Goal: Communication & Community: Answer question/provide support

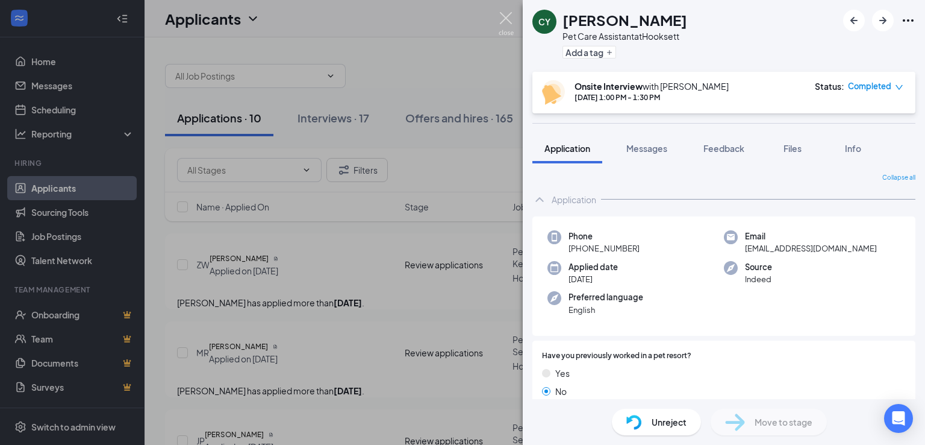
click at [504, 19] on img at bounding box center [506, 23] width 15 height 23
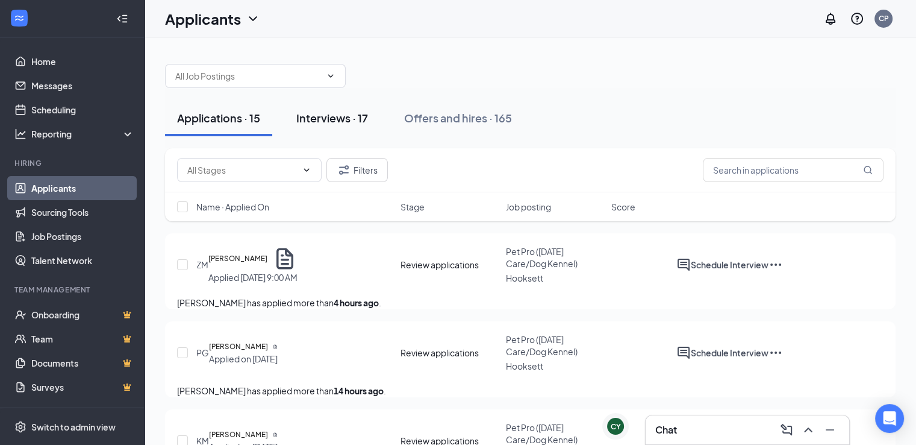
click at [327, 119] on div "Interviews · 17" at bounding box center [332, 117] width 72 height 15
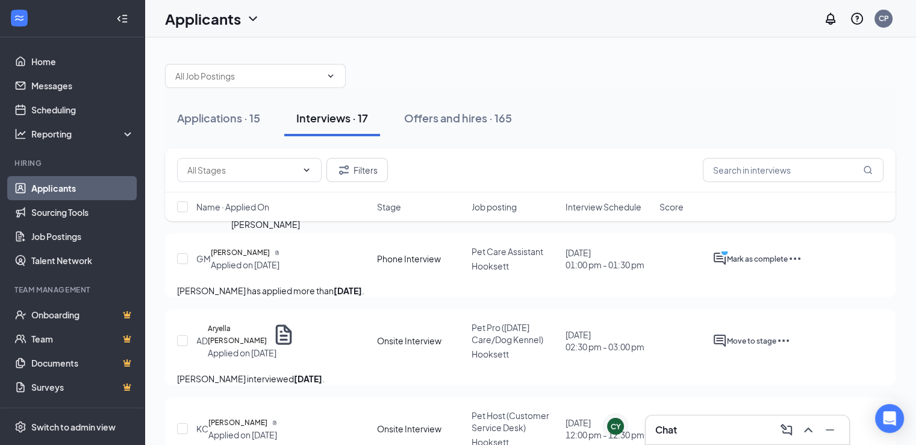
click at [267, 254] on h5 "[PERSON_NAME]" at bounding box center [240, 252] width 59 height 12
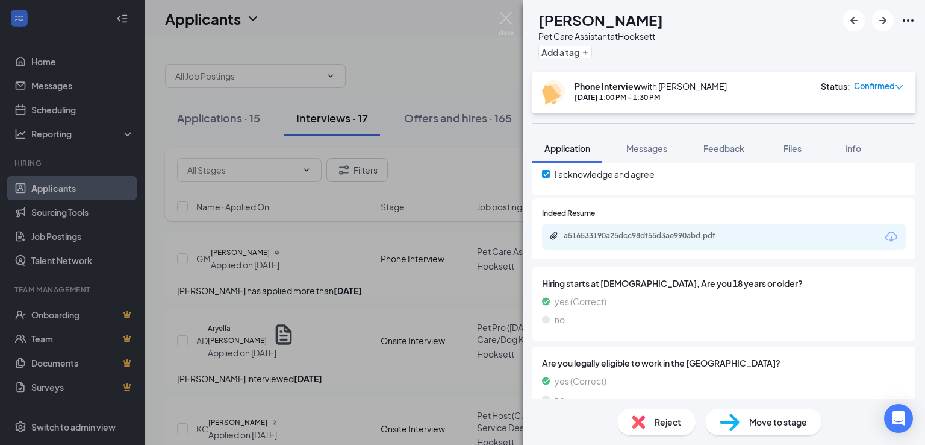
scroll to position [1542, 0]
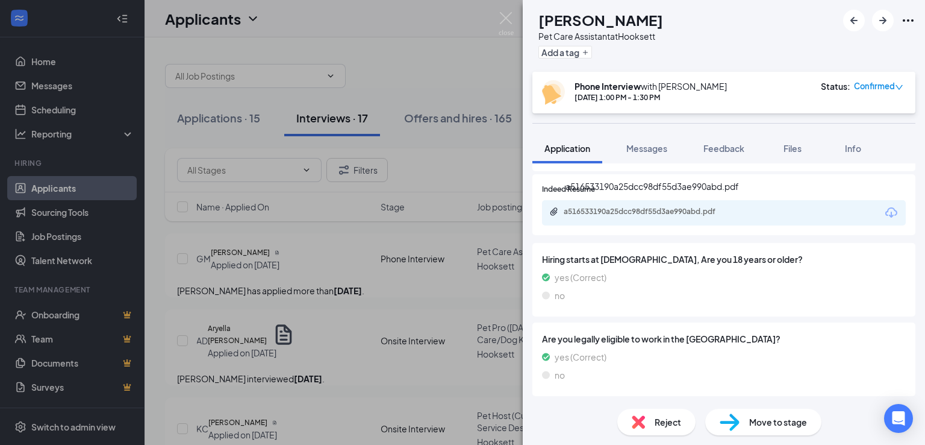
click at [625, 214] on div "a516533190a25dcc98df55d3ae990abd.pdf" at bounding box center [648, 212] width 169 height 10
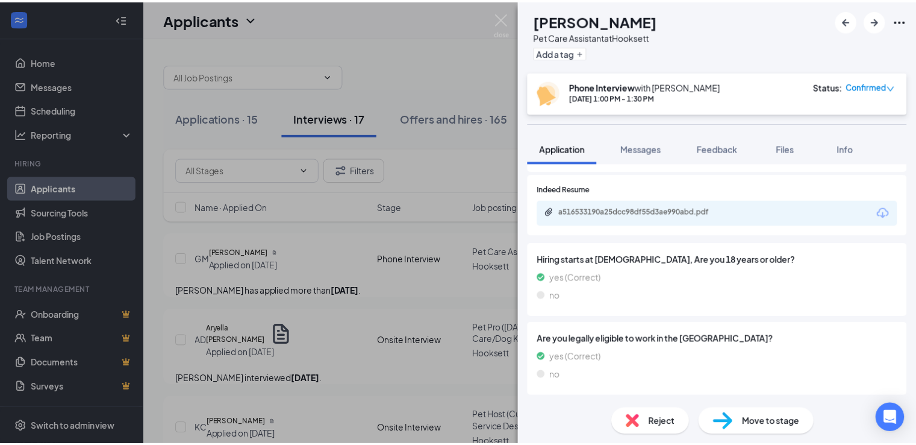
scroll to position [1537, 0]
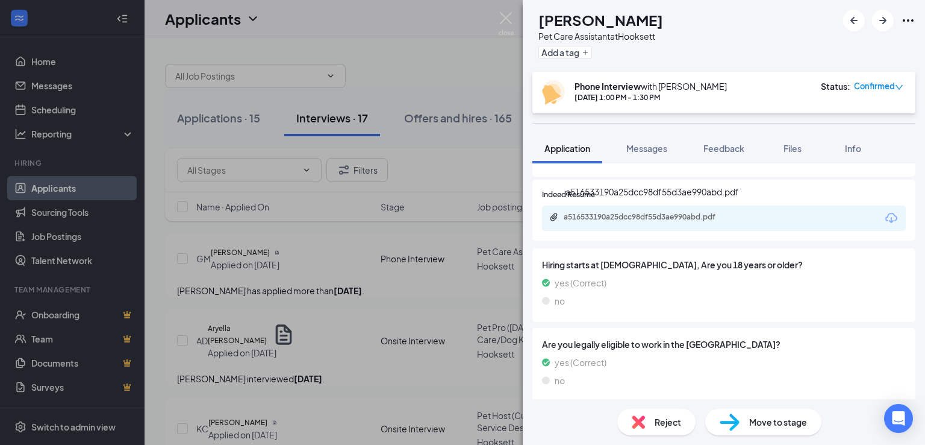
click at [628, 217] on div "a516533190a25dcc98df55d3ae990abd.pdf" at bounding box center [648, 217] width 169 height 10
click at [346, 284] on div "GM [PERSON_NAME] Pet Care Assistant at [GEOGRAPHIC_DATA] Add a tag Phone Interv…" at bounding box center [462, 222] width 925 height 445
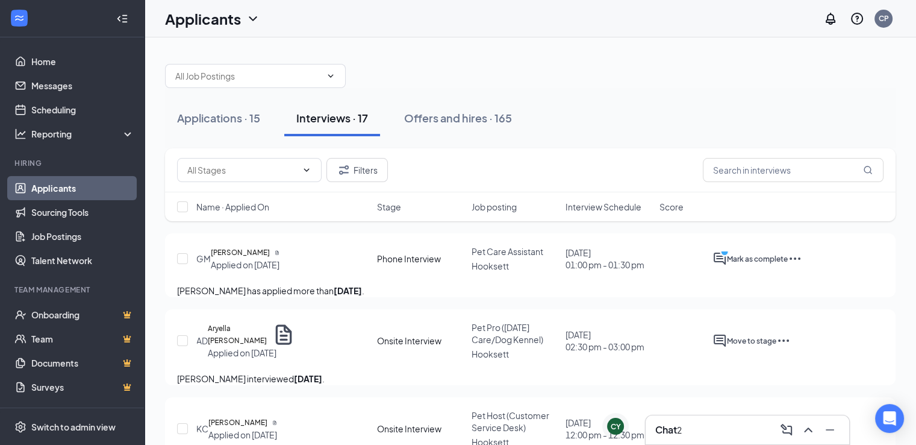
click at [803, 254] on icon "Ellipses" at bounding box center [795, 258] width 14 height 14
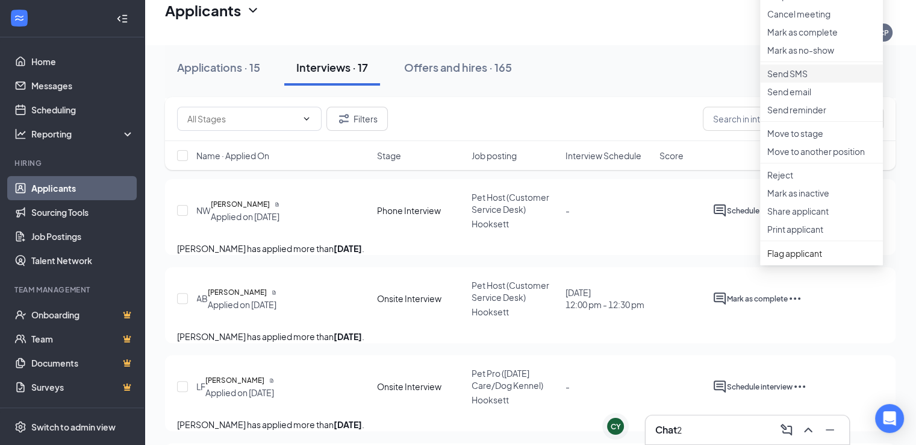
scroll to position [313, 0]
click at [794, 235] on p "Print applicant" at bounding box center [822, 229] width 108 height 12
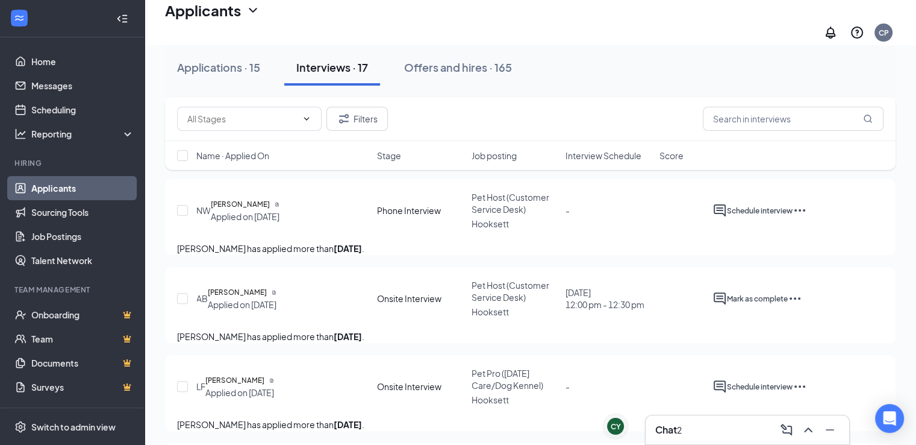
click at [712, 420] on div "Chat 2" at bounding box center [748, 429] width 184 height 19
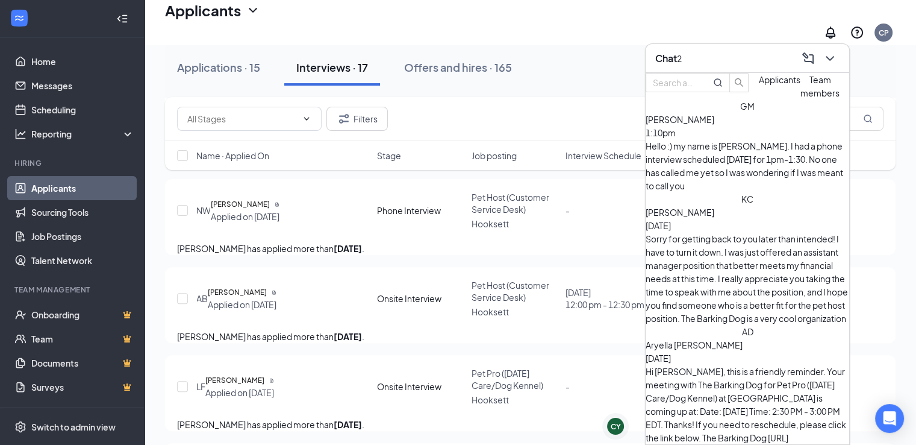
click at [725, 163] on div "Hello :) my name is [PERSON_NAME]. I had a phone interview scheduled [DATE] for…" at bounding box center [748, 165] width 204 height 53
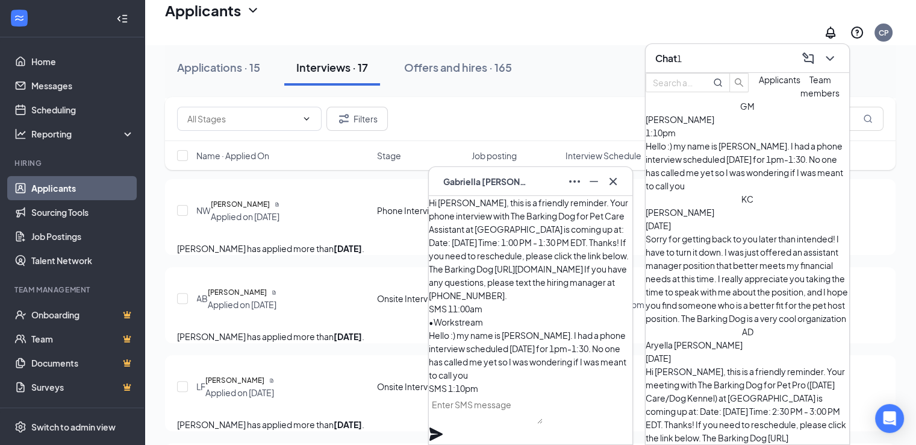
click at [493, 416] on textarea at bounding box center [486, 409] width 114 height 29
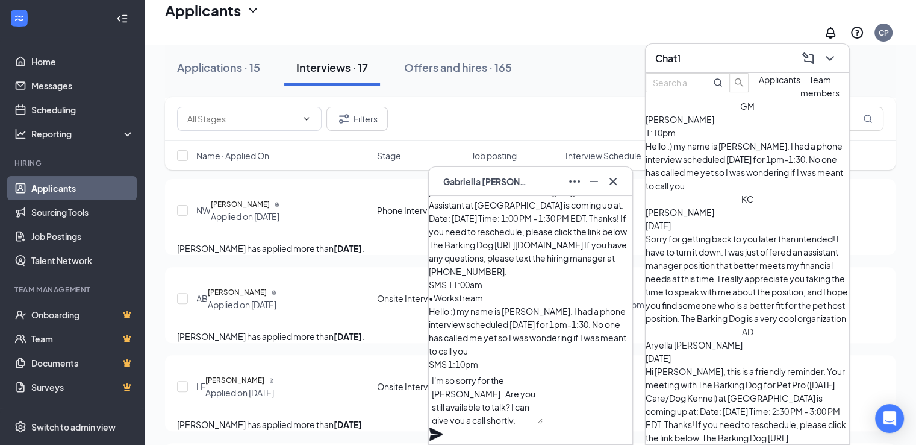
type textarea "I'm so sorry for the [PERSON_NAME]. Are you still available to talk? I can give…"
click at [443, 427] on icon "Plane" at bounding box center [436, 433] width 13 height 13
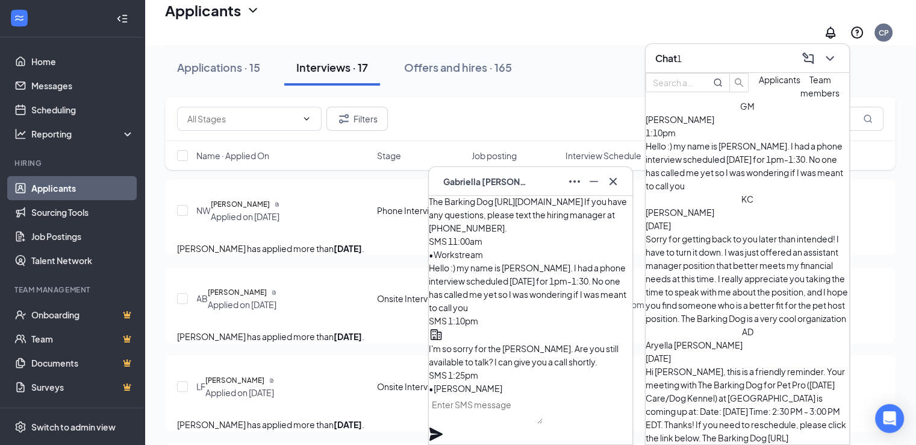
click at [721, 232] on div "Sorry for getting back to you later than intended! I have to turn it down. I wa…" at bounding box center [748, 278] width 204 height 93
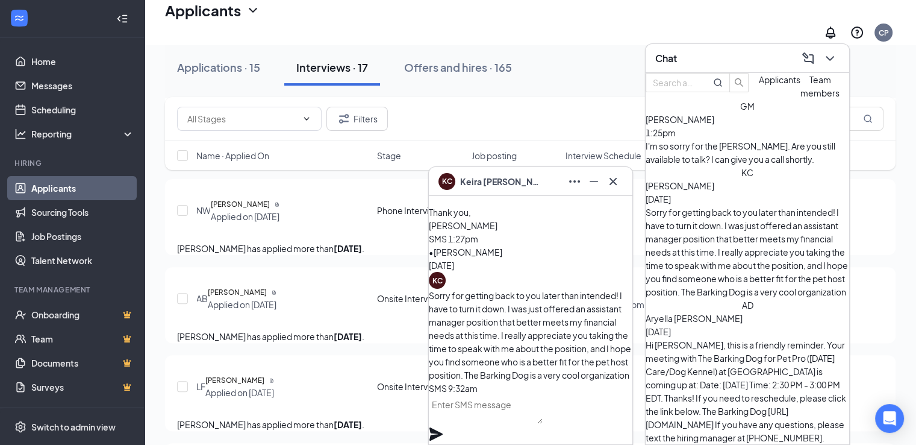
click at [494, 420] on textarea at bounding box center [486, 409] width 114 height 29
type textarea "Thank you, [PERSON_NAME]. Best of luck!"
click at [443, 427] on icon "Plane" at bounding box center [436, 433] width 13 height 13
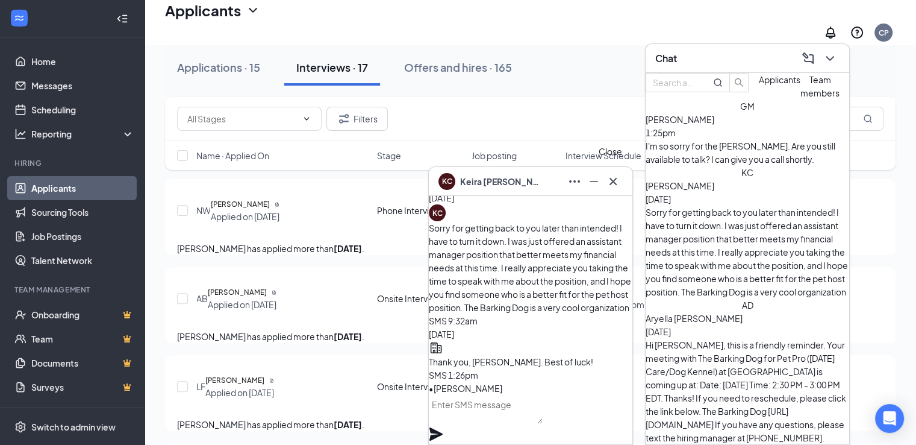
click at [613, 176] on icon "Cross" at bounding box center [613, 181] width 14 height 14
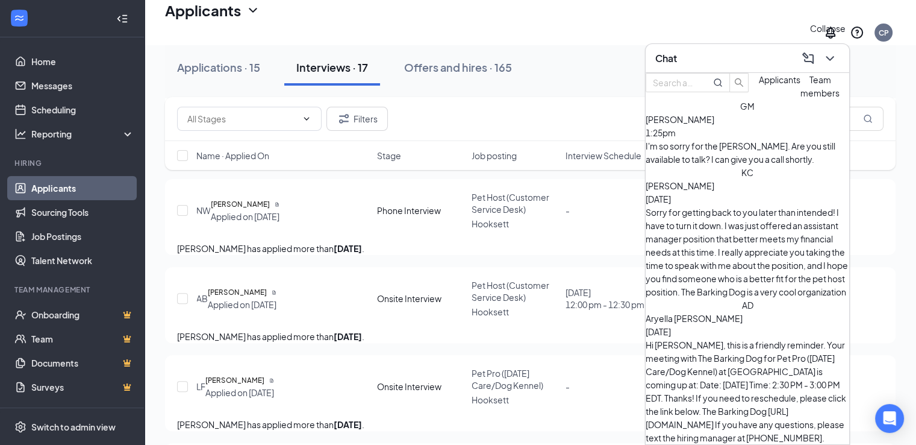
click at [830, 56] on icon "ChevronDown" at bounding box center [830, 58] width 14 height 14
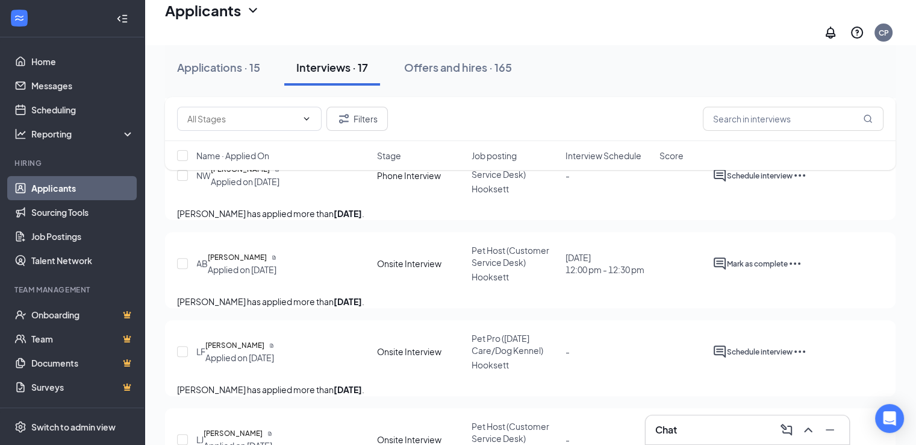
scroll to position [347, 0]
click at [803, 272] on icon "Ellipses" at bounding box center [795, 264] width 14 height 14
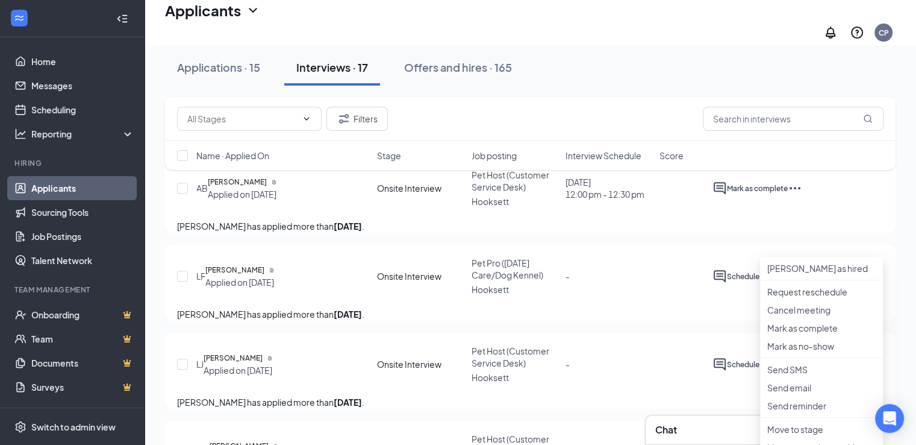
scroll to position [448, 0]
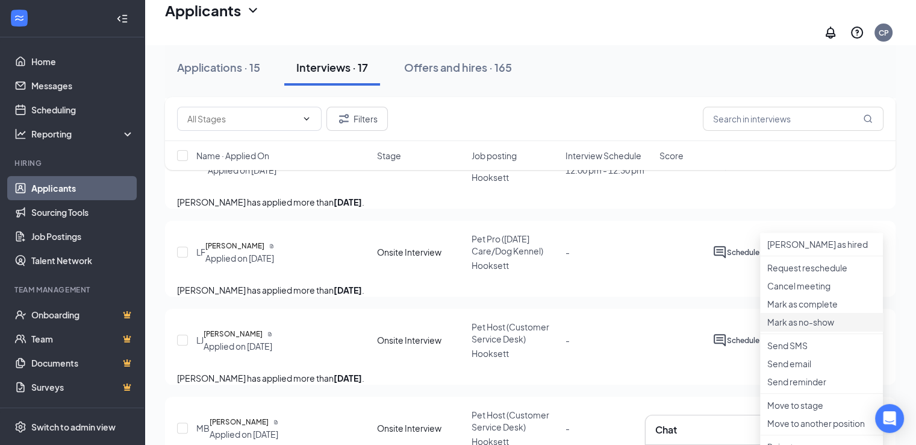
click at [794, 328] on p "Mark as no-show" at bounding box center [822, 322] width 108 height 12
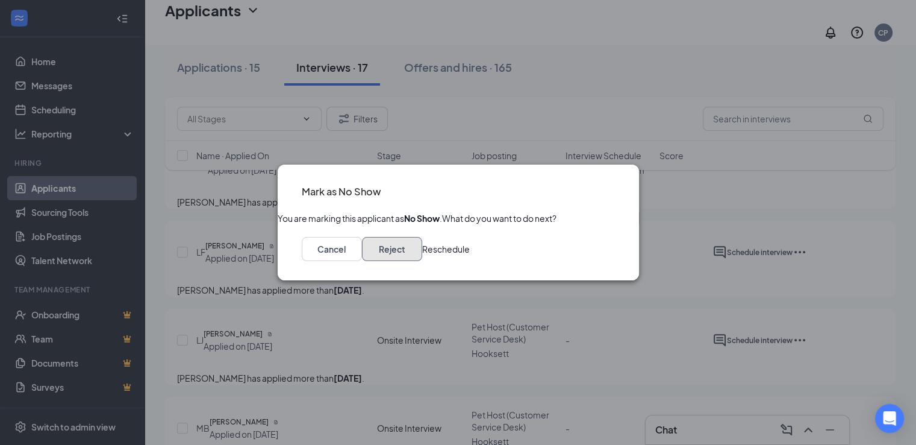
click at [422, 258] on button "Reject" at bounding box center [392, 249] width 60 height 24
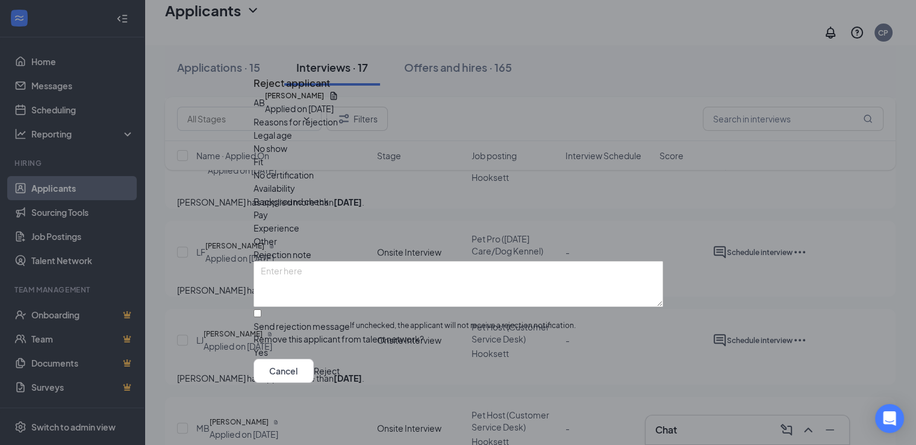
click at [287, 150] on span "No show" at bounding box center [271, 148] width 34 height 13
click at [340, 383] on button "Reject" at bounding box center [327, 371] width 26 height 24
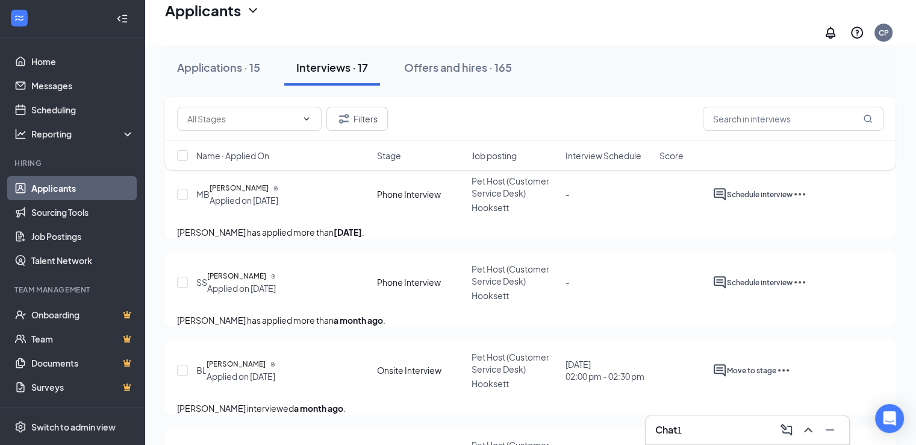
scroll to position [959, 0]
click at [727, 431] on div "Chat 1" at bounding box center [748, 429] width 184 height 19
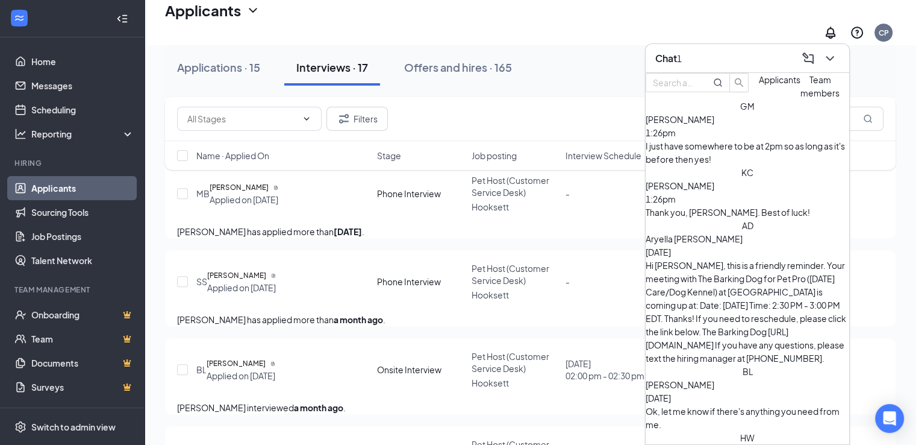
click at [721, 166] on div "I just have somewhere to be at 2pm so as long as it's before then yes!" at bounding box center [748, 152] width 204 height 27
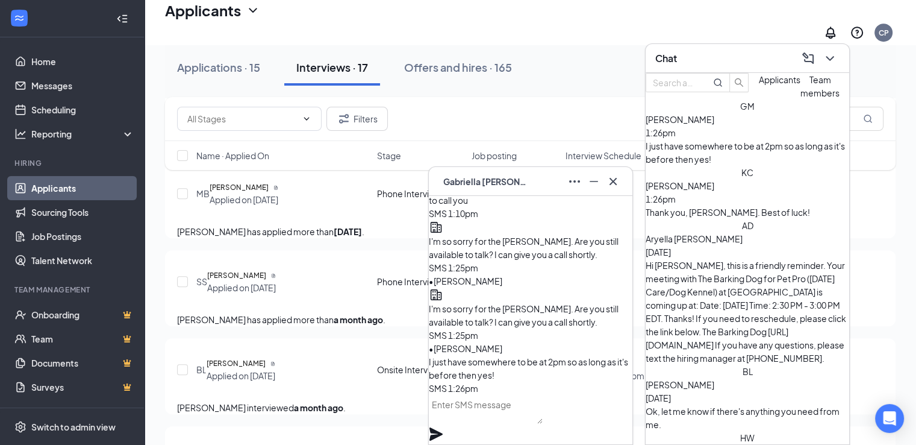
click at [475, 419] on textarea at bounding box center [486, 409] width 114 height 29
type textarea "W"
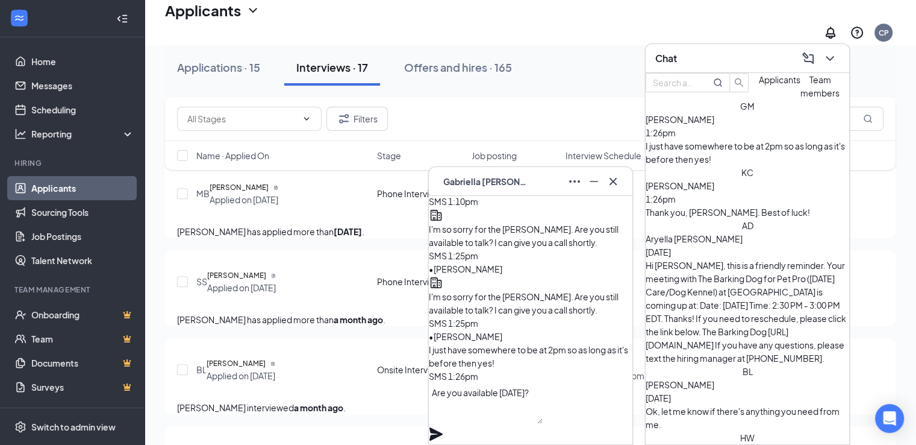
type textarea "Are you available [DATE]?"
click at [443, 427] on icon "Plane" at bounding box center [436, 434] width 14 height 14
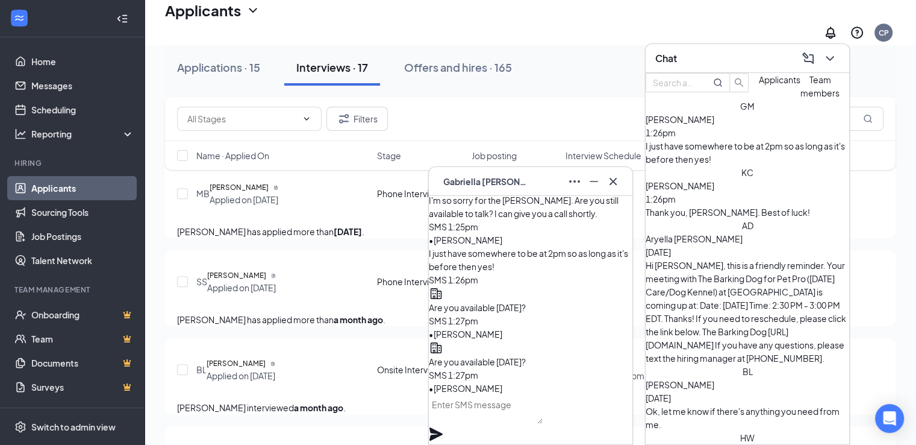
click at [324, 288] on div "GM [PERSON_NAME] Applied on [DATE] Phone Interview Pet Care Assistant Hooksett …" at bounding box center [530, 23] width 731 height 1485
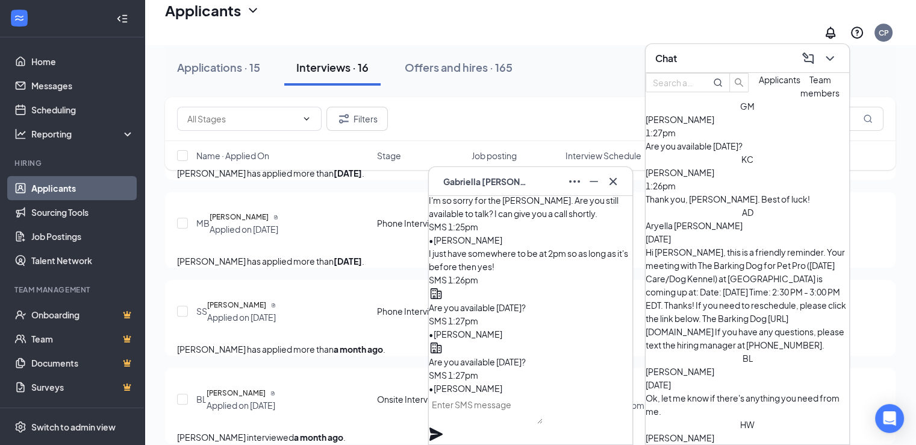
scroll to position [930, 0]
click at [831, 61] on icon "ChevronDown" at bounding box center [830, 58] width 14 height 14
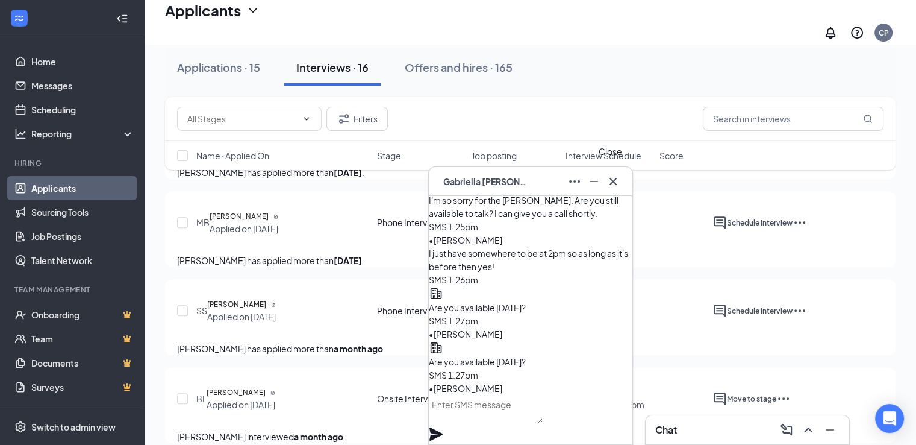
click at [611, 186] on icon "Cross" at bounding box center [613, 181] width 14 height 14
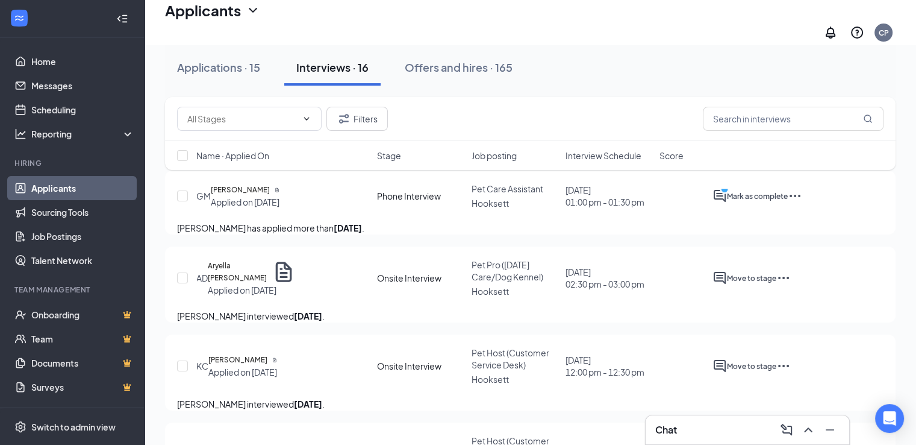
scroll to position [67, 0]
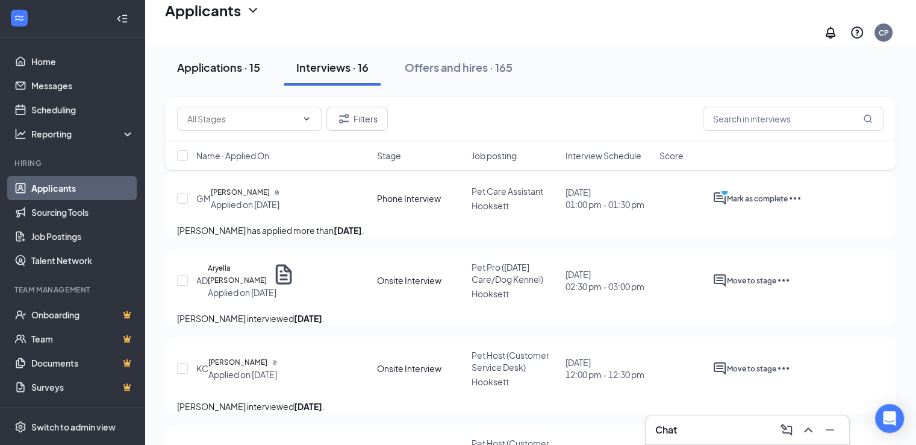
click at [225, 63] on div "Applications · 15" at bounding box center [218, 67] width 83 height 15
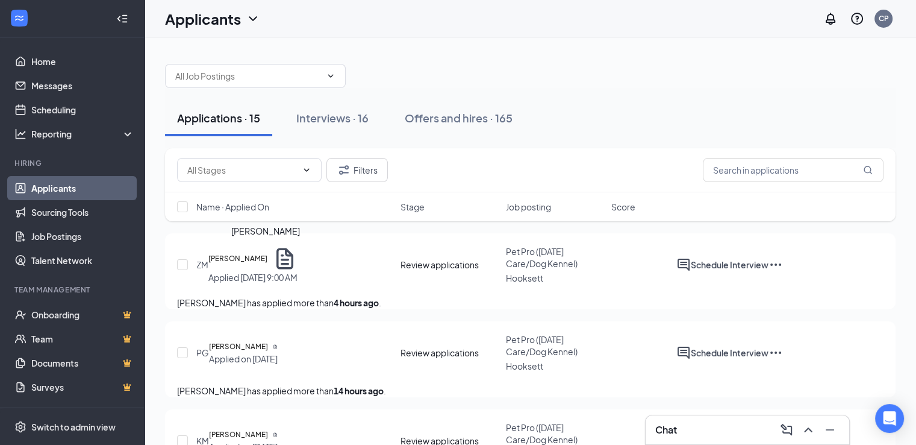
click at [266, 258] on h5 "[PERSON_NAME]" at bounding box center [237, 258] width 59 height 12
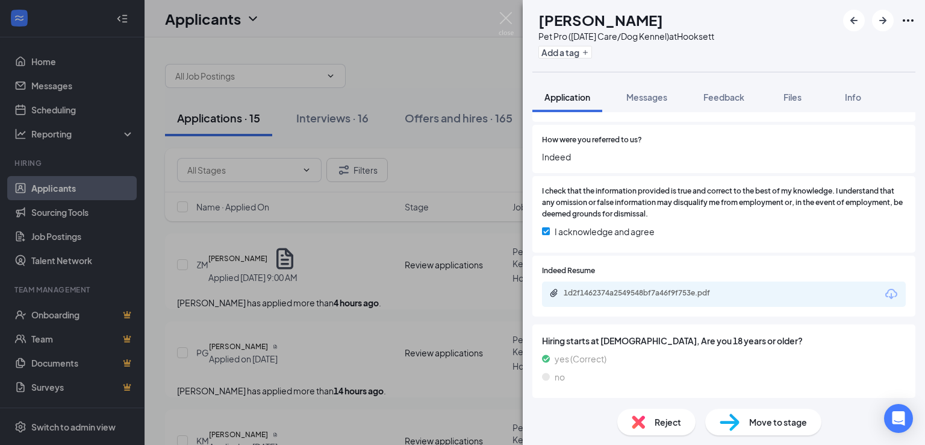
scroll to position [1371, 0]
click at [615, 292] on div "1d2f1462374a2549548bf7a46f9f753e.pdf" at bounding box center [648, 292] width 169 height 10
click at [501, 17] on img at bounding box center [506, 23] width 15 height 23
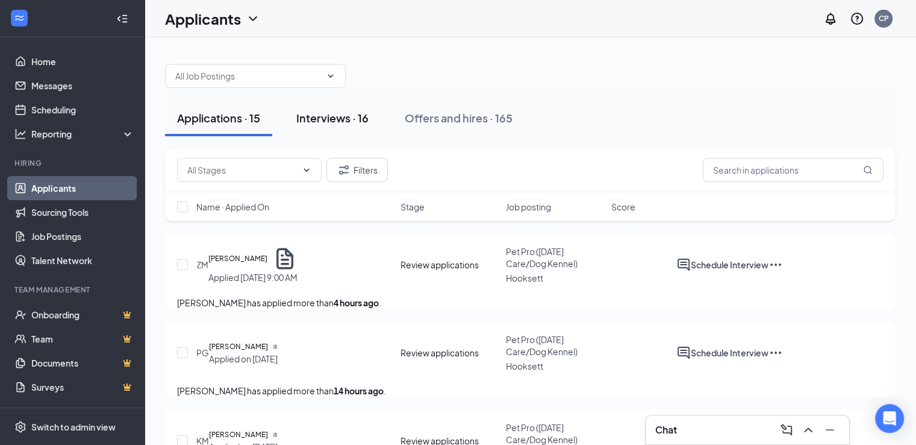
click at [336, 115] on div "Interviews · 16" at bounding box center [332, 117] width 72 height 15
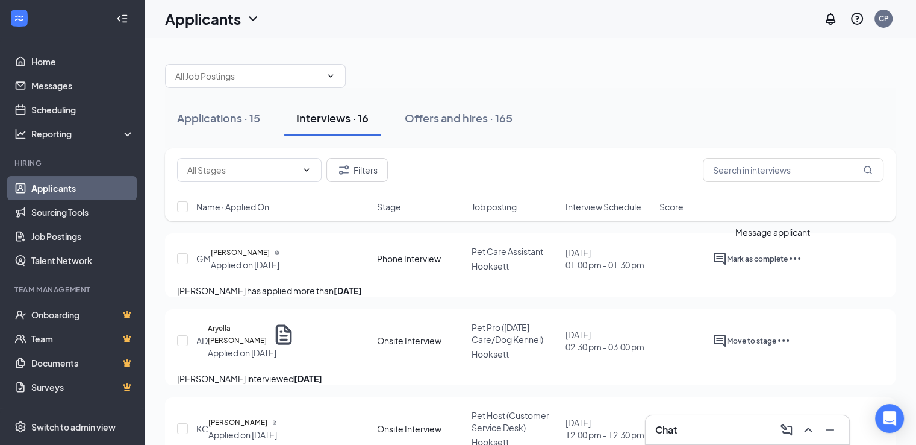
click at [727, 256] on icon "ActiveChat" at bounding box center [720, 258] width 14 height 14
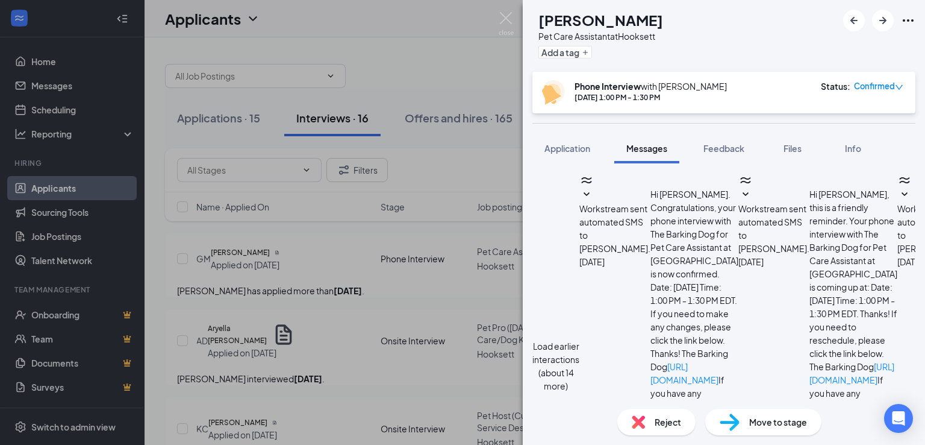
scroll to position [622, 0]
type textarea "Thank you so much, I'll reschedule your interview for [DATE] at"
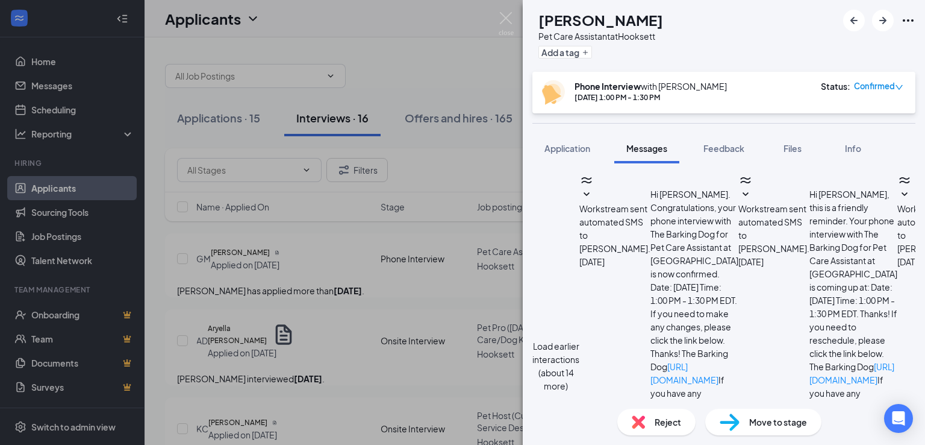
type textarea "Actually, my Resort Manager [PERSON_NAME] will be calling you now!"
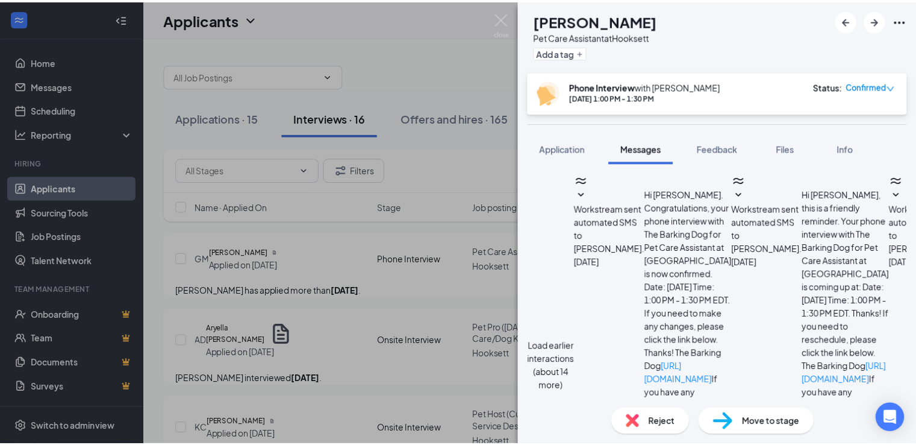
scroll to position [699, 0]
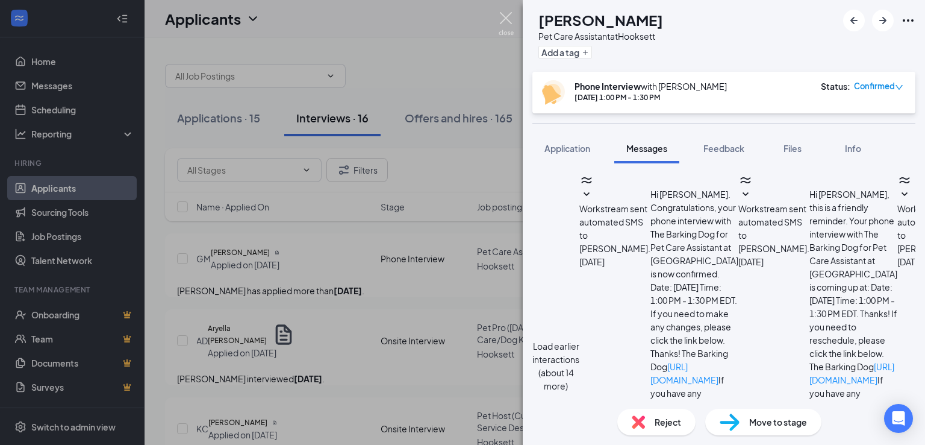
click at [509, 21] on img at bounding box center [506, 23] width 15 height 23
